Goal: Transaction & Acquisition: Purchase product/service

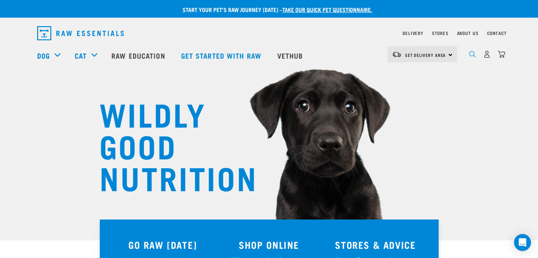
click at [474, 58] on img "dropdown navigation" at bounding box center [472, 54] width 7 height 7
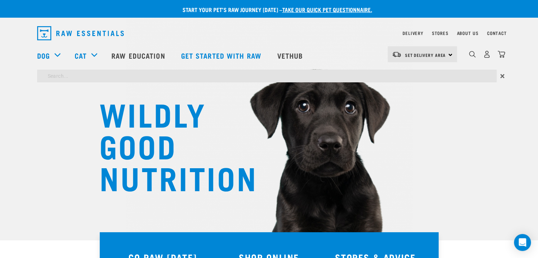
click at [138, 79] on input "search" at bounding box center [267, 76] width 460 height 13
type input "kelp"
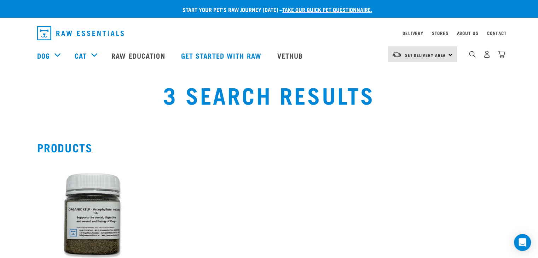
click at [83, 207] on img at bounding box center [92, 215] width 110 height 110
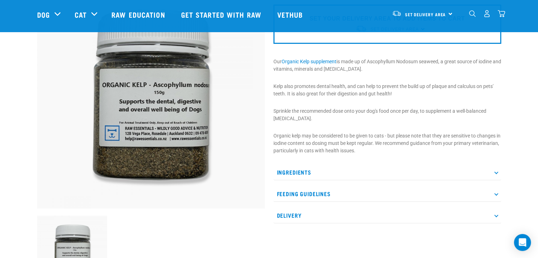
scroll to position [85, 0]
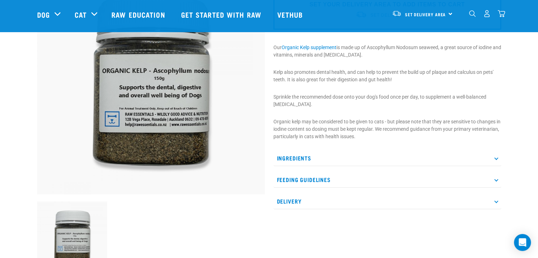
click at [493, 159] on p "Ingredients" at bounding box center [387, 158] width 228 height 16
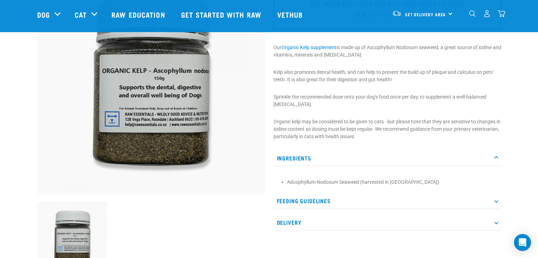
click at [497, 203] on p "Feeding Guidelines" at bounding box center [387, 201] width 228 height 16
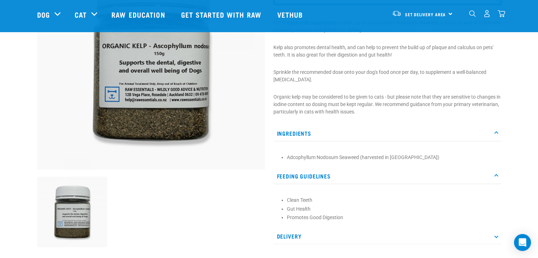
scroll to position [119, 0]
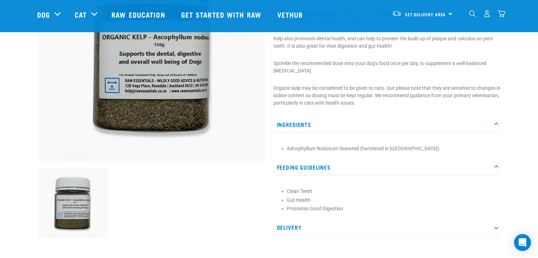
click at [79, 215] on img at bounding box center [72, 203] width 70 height 70
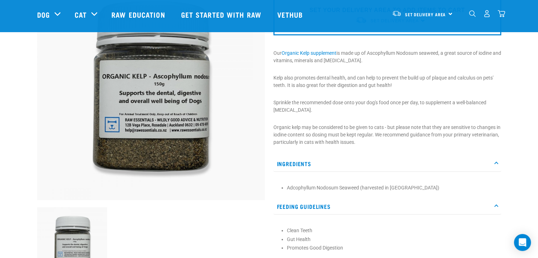
scroll to position [79, 0]
